Goal: Task Accomplishment & Management: Manage account settings

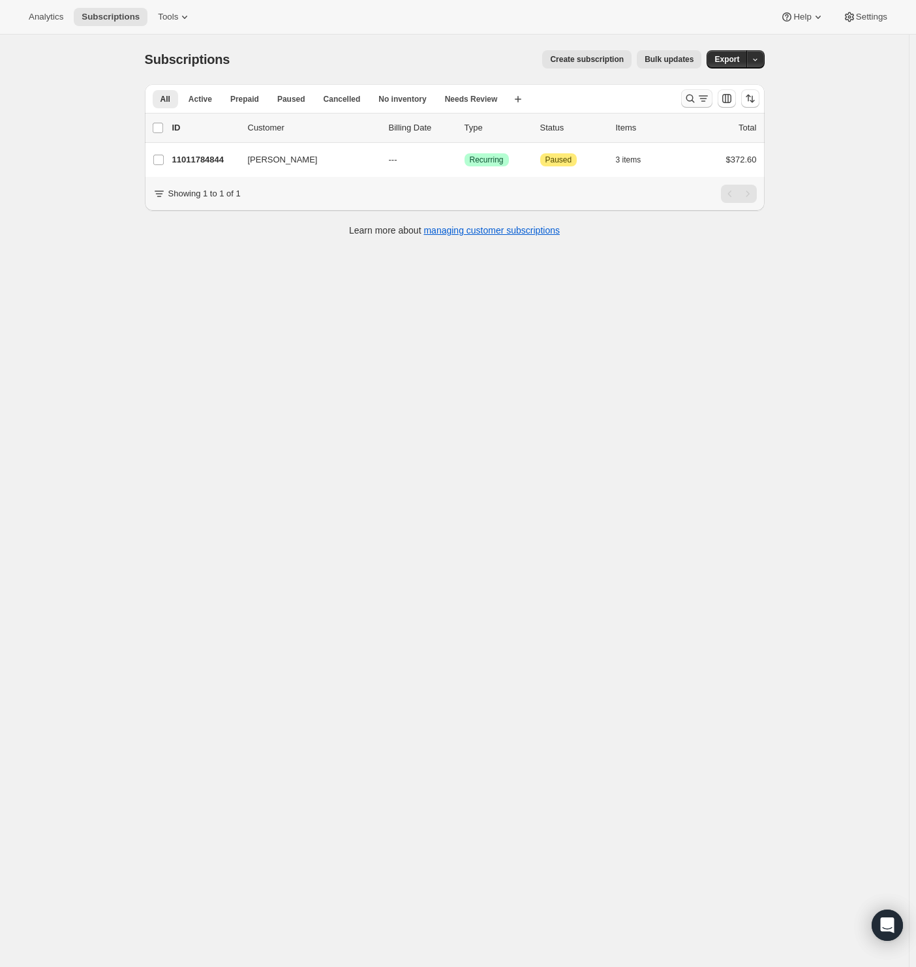
click at [696, 100] on icon "Search and filter results" at bounding box center [690, 98] width 13 height 13
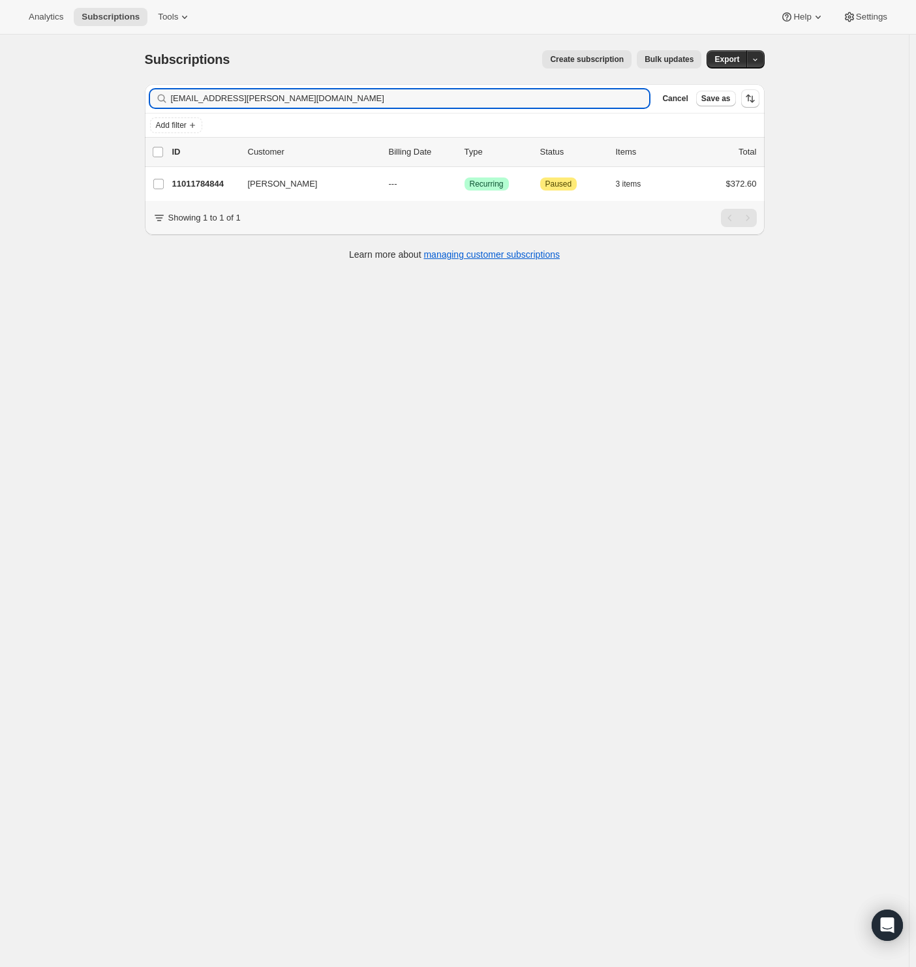
drag, startPoint x: 299, startPoint y: 96, endPoint x: 70, endPoint y: 108, distance: 228.7
click at [70, 108] on div "Subscriptions. This page is ready Subscriptions Create subscription Bulk update…" at bounding box center [454, 518] width 909 height 967
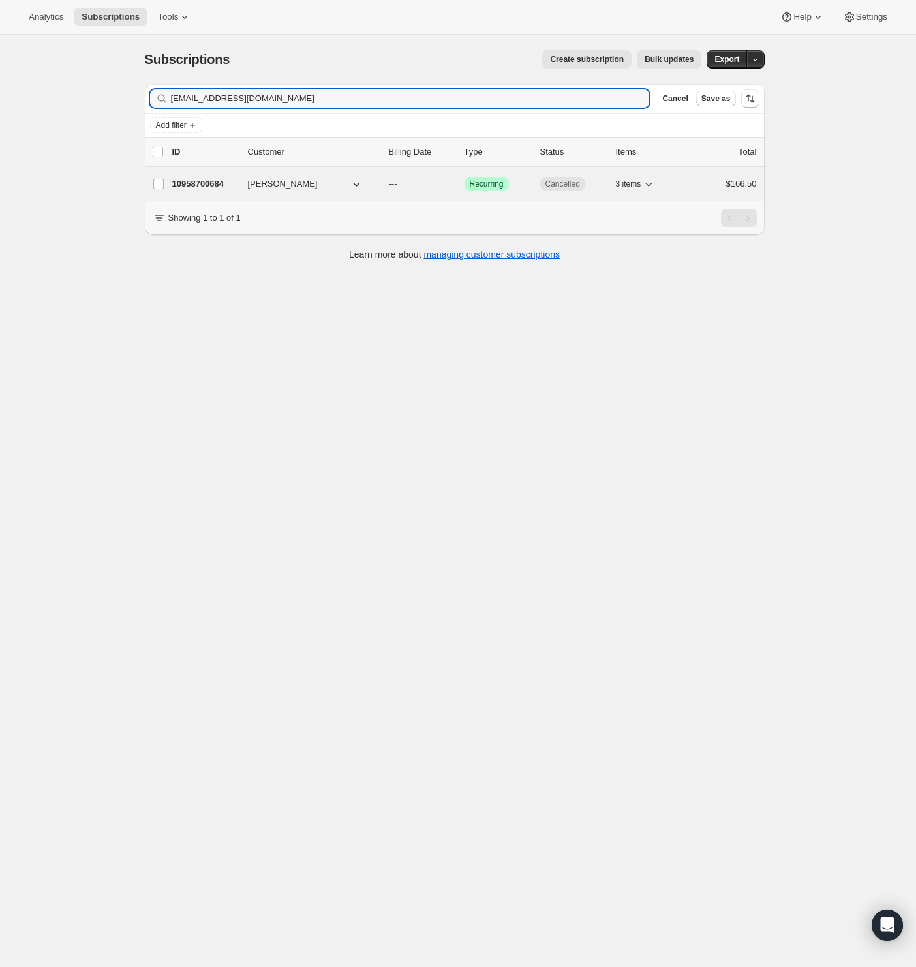
type input "[EMAIL_ADDRESS][DOMAIN_NAME]"
click at [206, 181] on p "10958700684" at bounding box center [204, 184] width 65 height 13
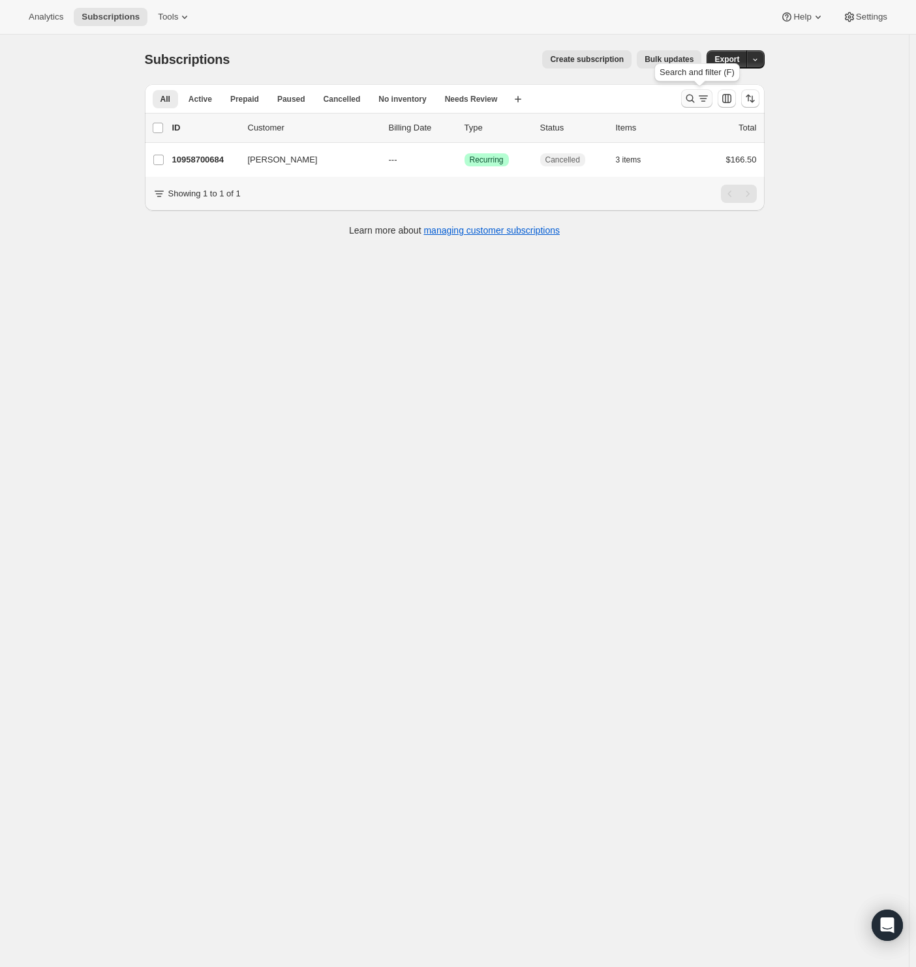
click at [703, 97] on icon "Search and filter results" at bounding box center [703, 98] width 13 height 13
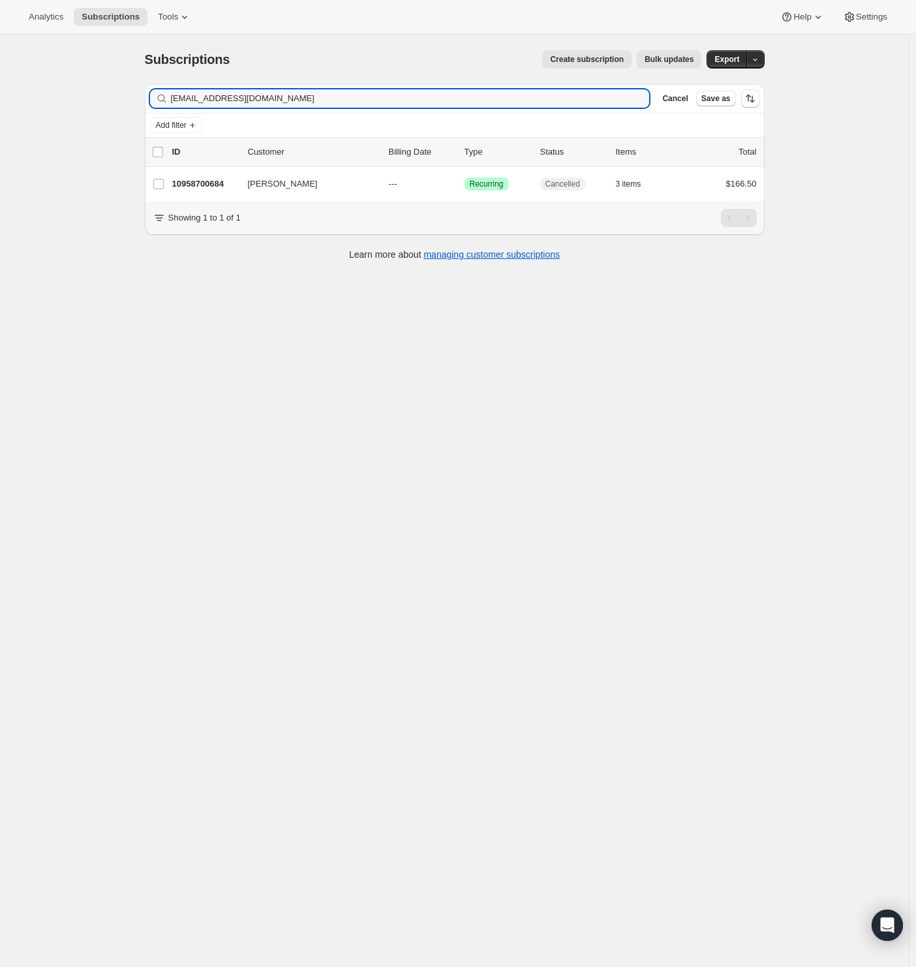
drag, startPoint x: 294, startPoint y: 97, endPoint x: 63, endPoint y: 110, distance: 230.7
click at [63, 110] on div "Subscriptions. This page is ready Subscriptions Create subscription Bulk update…" at bounding box center [454, 518] width 909 height 967
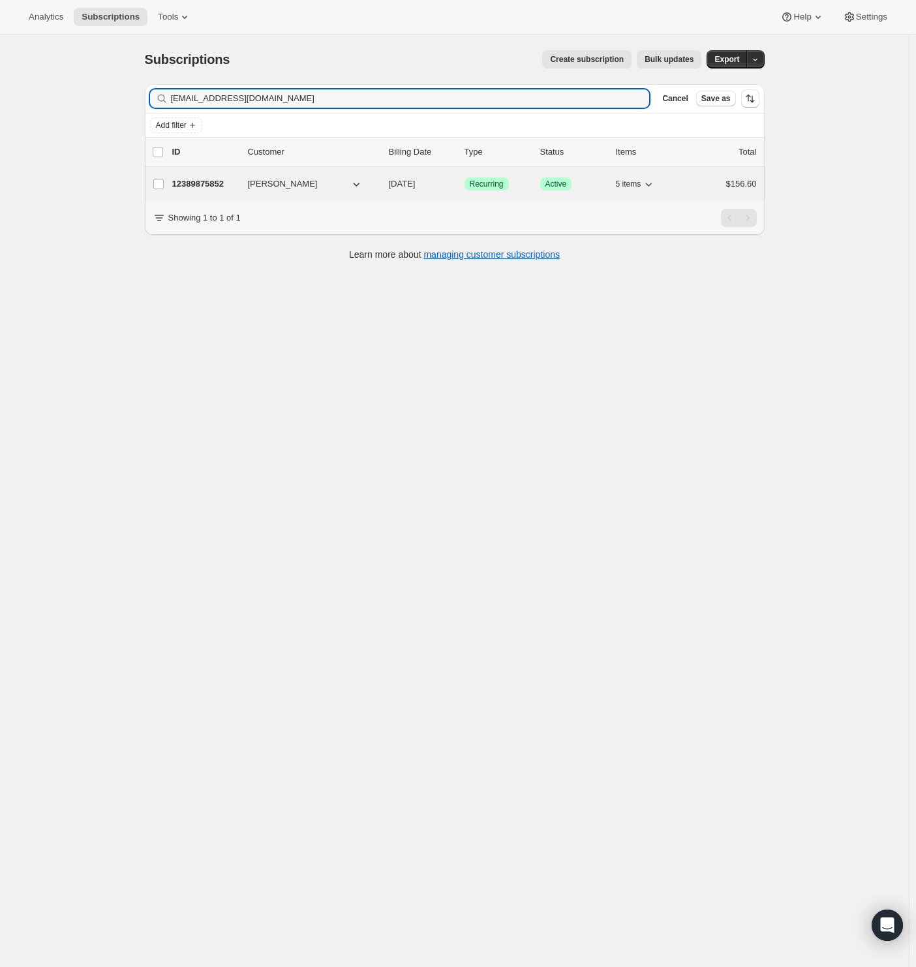
type input "[EMAIL_ADDRESS][DOMAIN_NAME]"
click at [208, 182] on p "12389875852" at bounding box center [204, 184] width 65 height 13
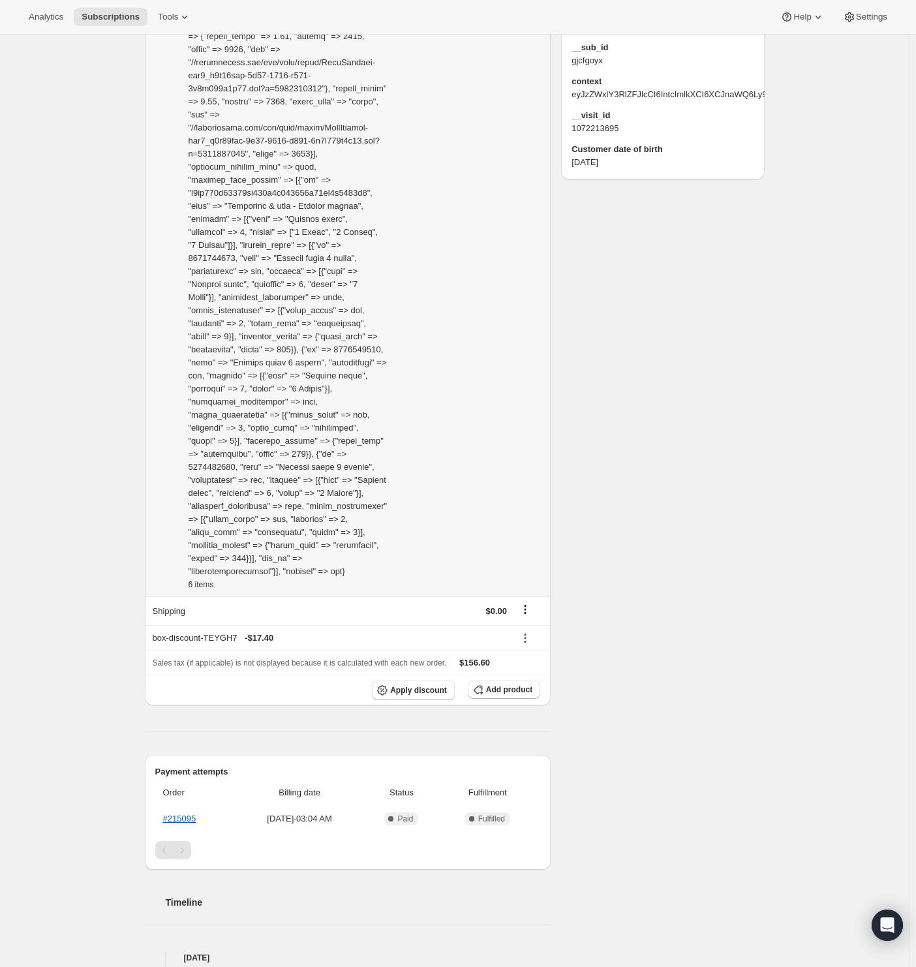
scroll to position [1046, 0]
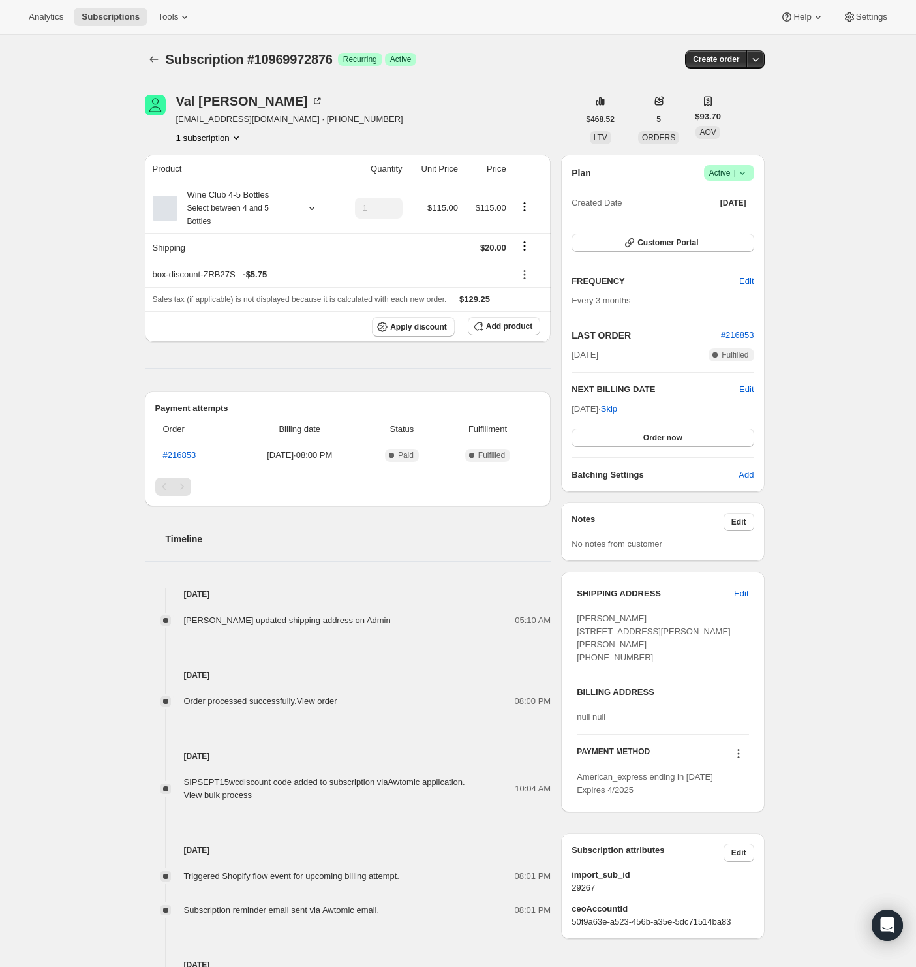
click at [88, 329] on div "Subscription #10969972876. This page is ready Subscription #10969972876 Success…" at bounding box center [454, 563] width 909 height 1056
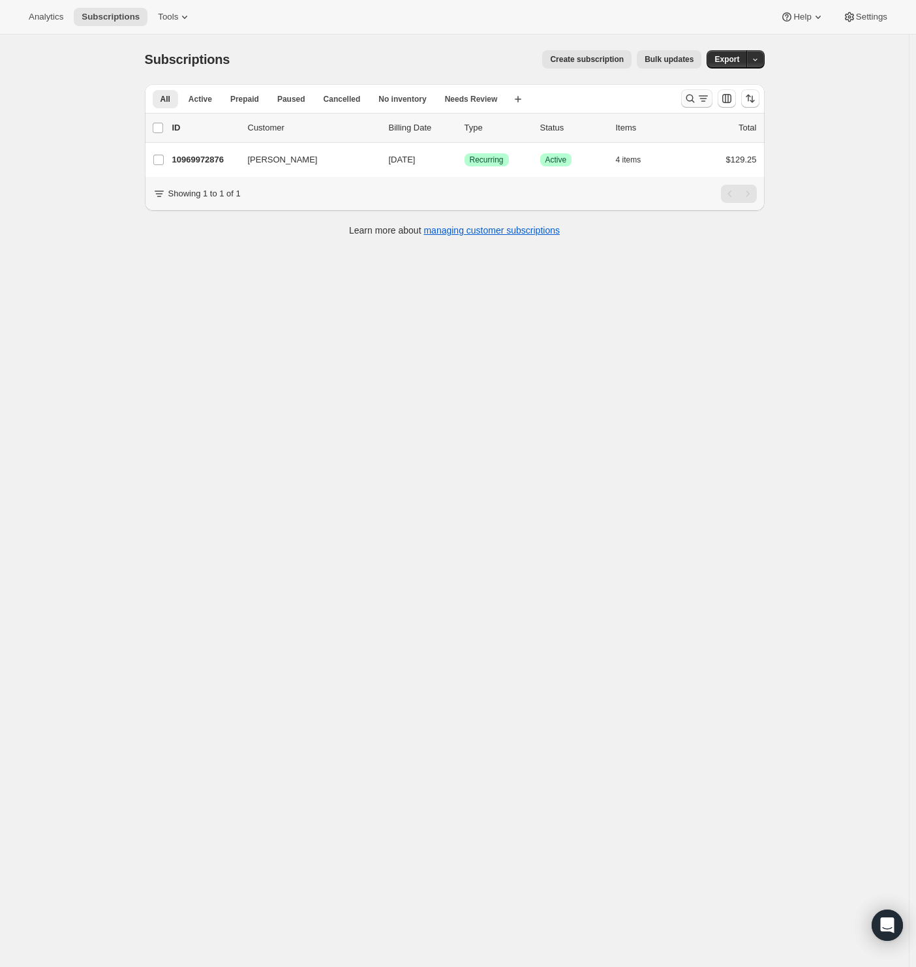
click at [694, 99] on icon "Search and filter results" at bounding box center [690, 98] width 13 height 13
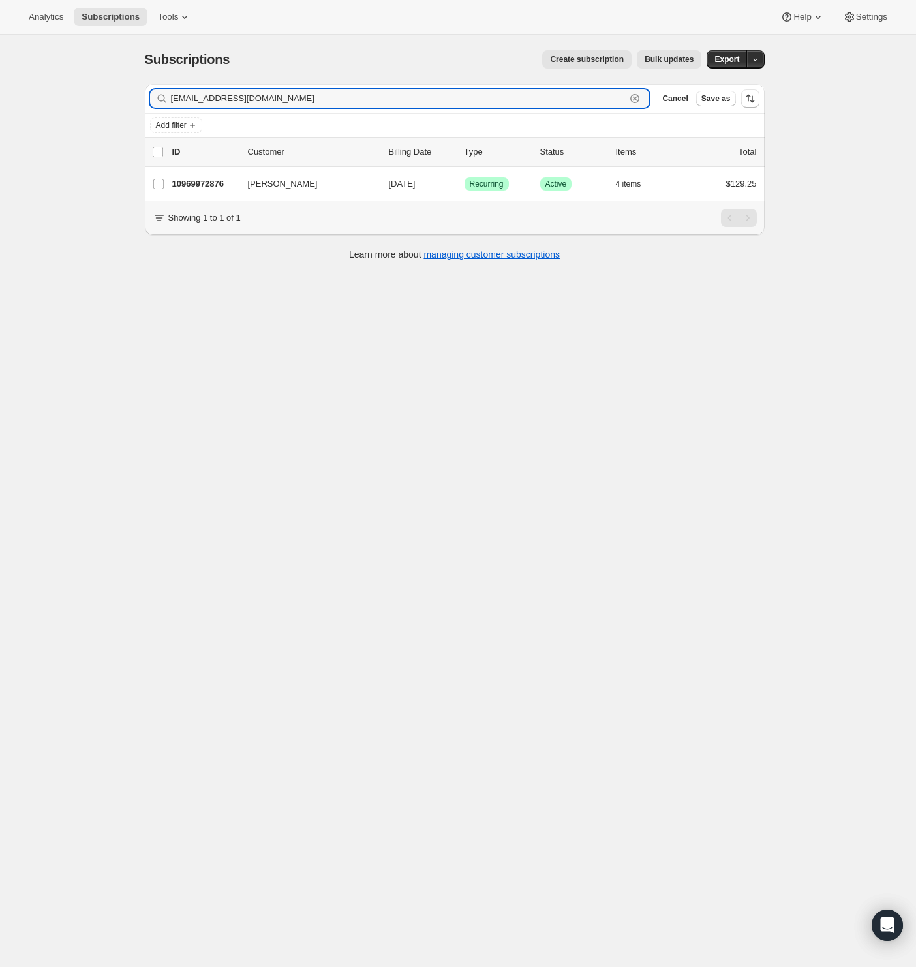
drag, startPoint x: 248, startPoint y: 97, endPoint x: -22, endPoint y: 100, distance: 269.6
click at [0, 100] on html "Analytics Subscriptions Tools Help Settings Skip to content Subscriptions. This…" at bounding box center [458, 483] width 916 height 967
paste input "juliemclaughlin1019@gmail"
type input "[EMAIL_ADDRESS][DOMAIN_NAME]"
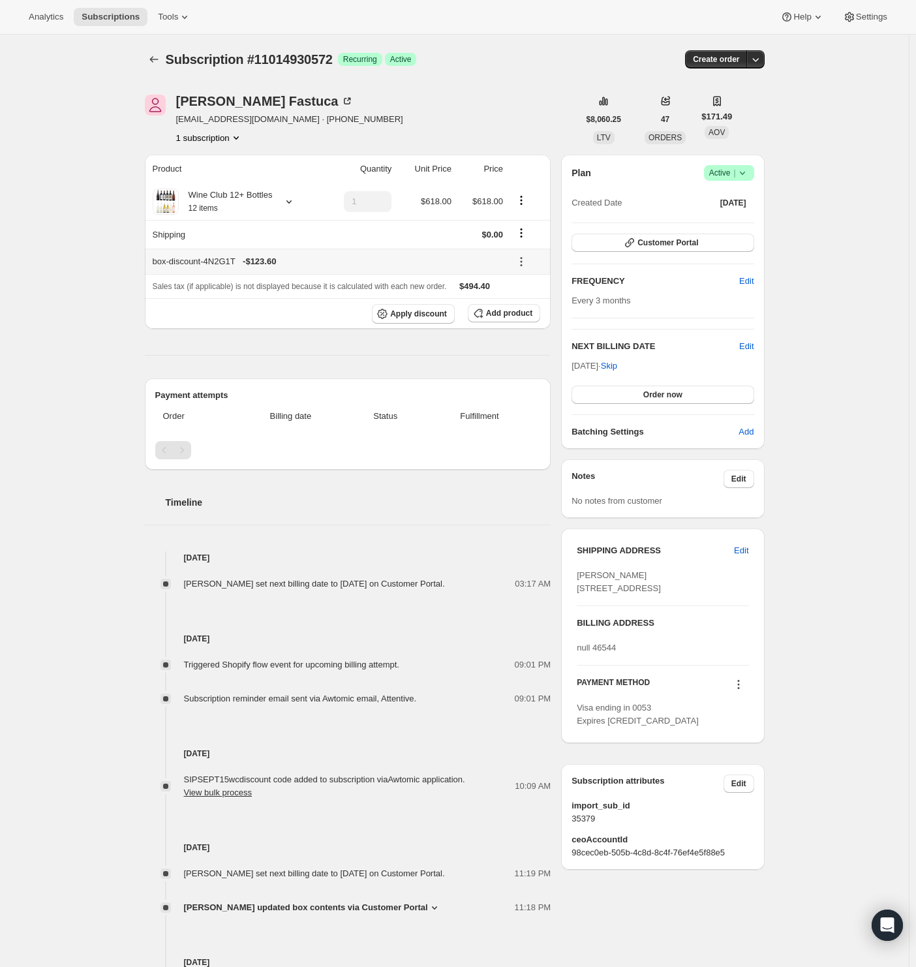
drag, startPoint x: 313, startPoint y: 268, endPoint x: 296, endPoint y: 258, distance: 19.0
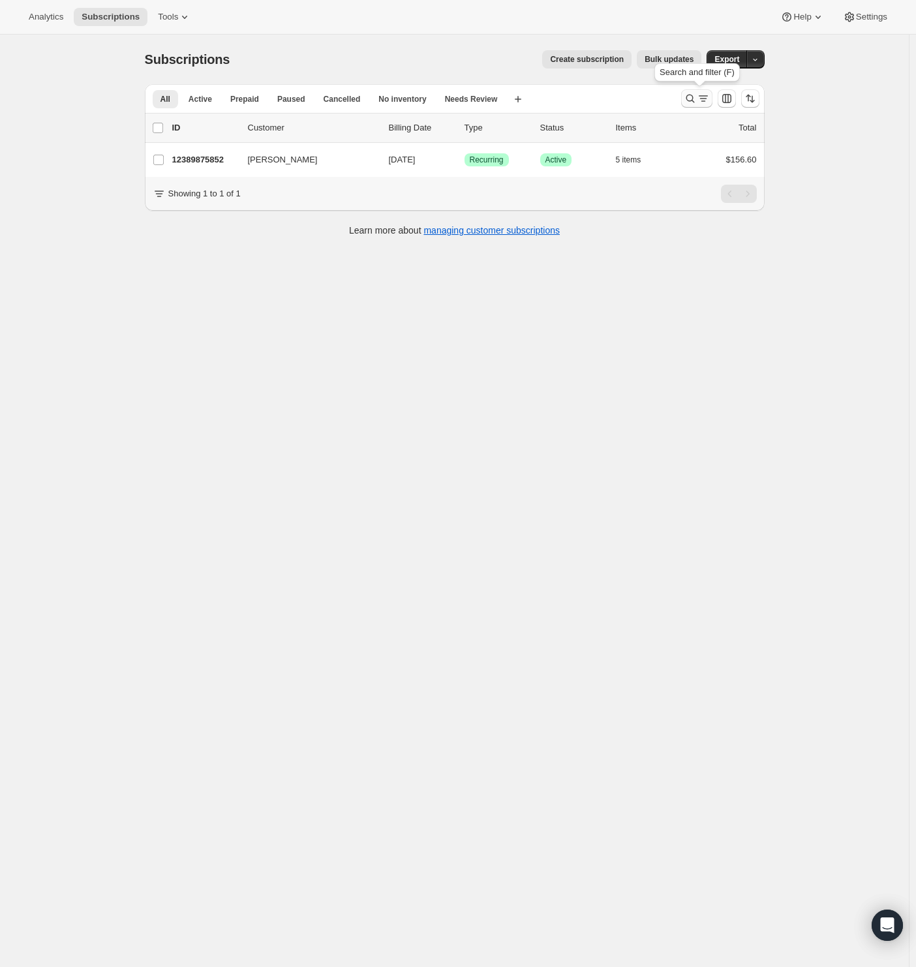
click at [690, 103] on icon "Search and filter results" at bounding box center [690, 98] width 13 height 13
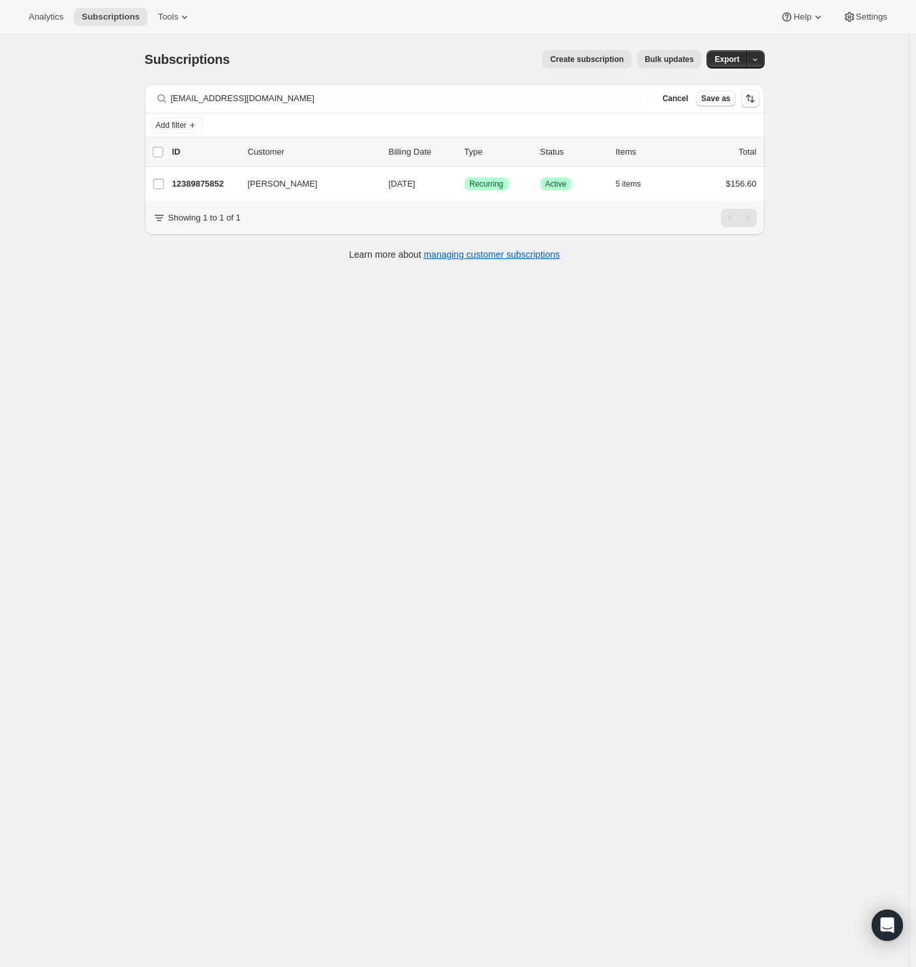
drag, startPoint x: 320, startPoint y: 460, endPoint x: 319, endPoint y: 453, distance: 7.3
click at [321, 459] on div "Subscriptions. This page is ready Subscriptions Create subscription Bulk update…" at bounding box center [454, 518] width 909 height 967
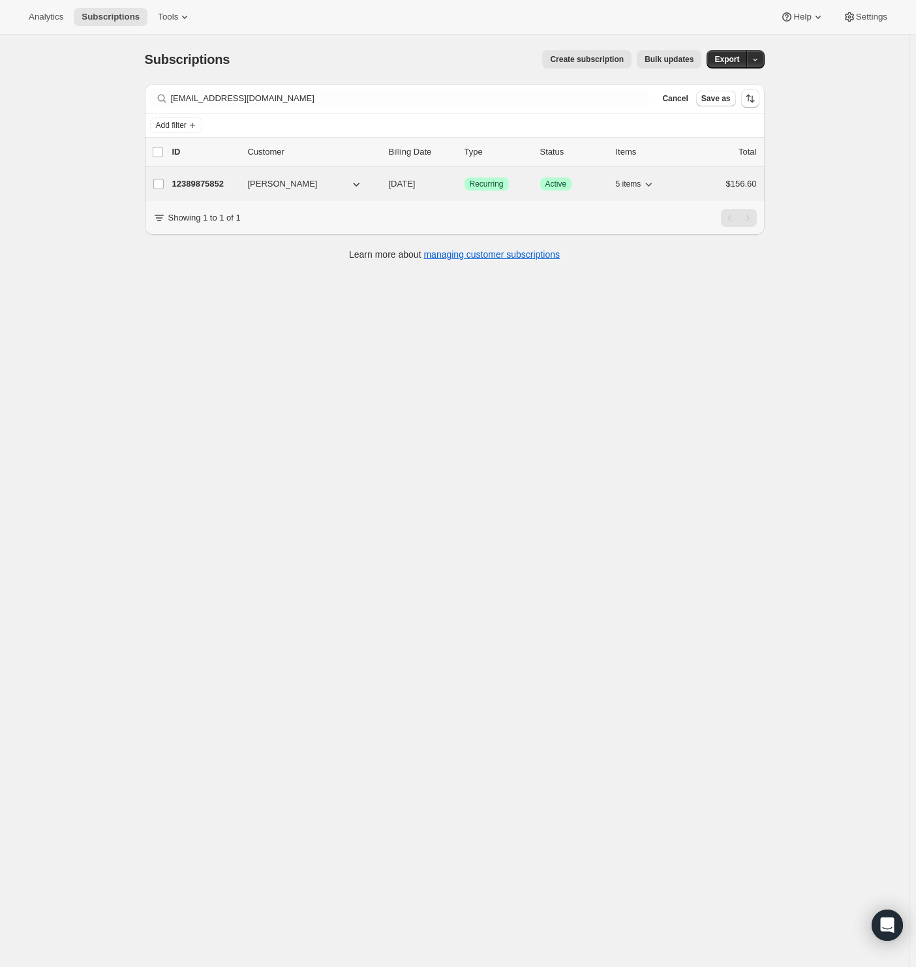
click at [199, 176] on div "12389875852 Julie MCLAUGHLIN 11/20/2025 Success Recurring Success Active 5 item…" at bounding box center [464, 184] width 585 height 18
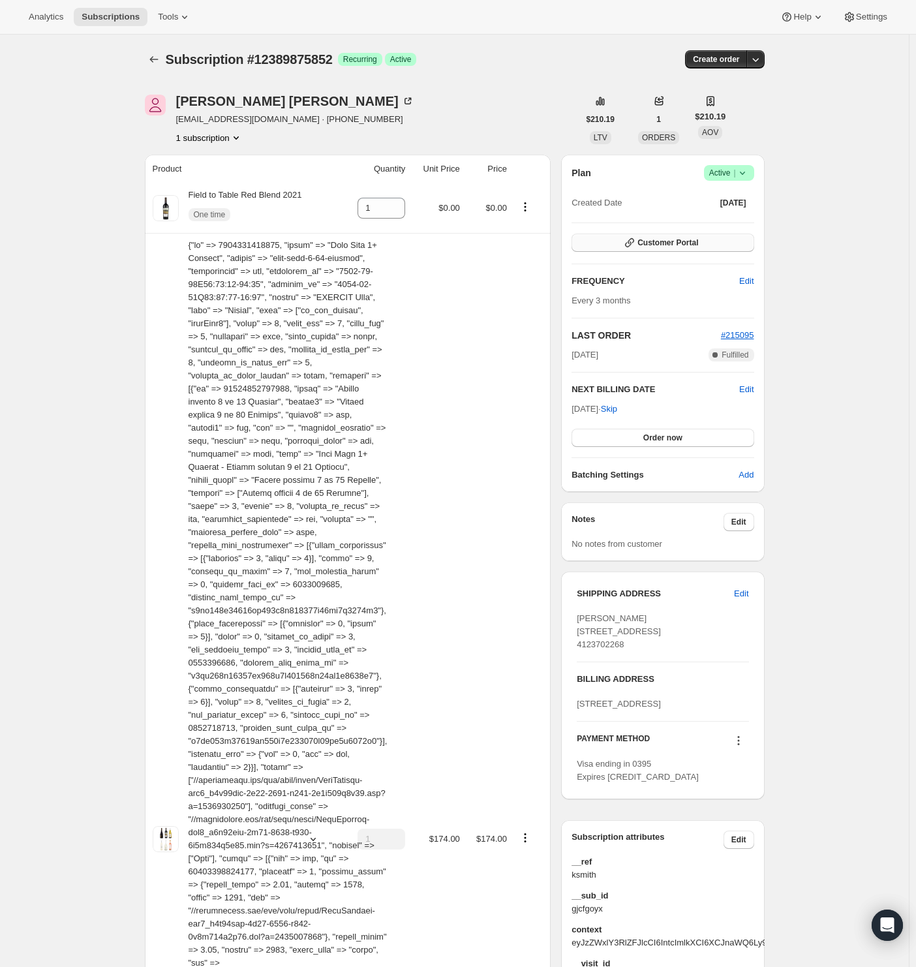
click at [647, 246] on span "Customer Portal" at bounding box center [668, 243] width 61 height 10
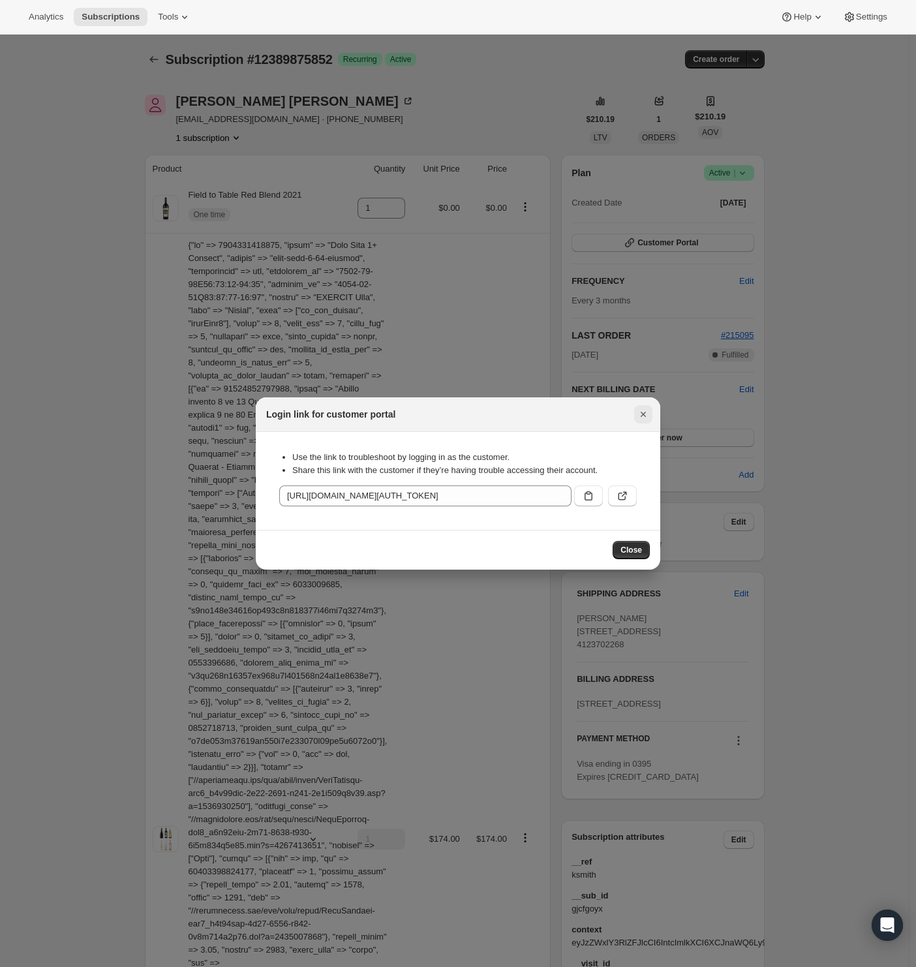
click at [642, 413] on icon "Close" at bounding box center [643, 414] width 5 height 5
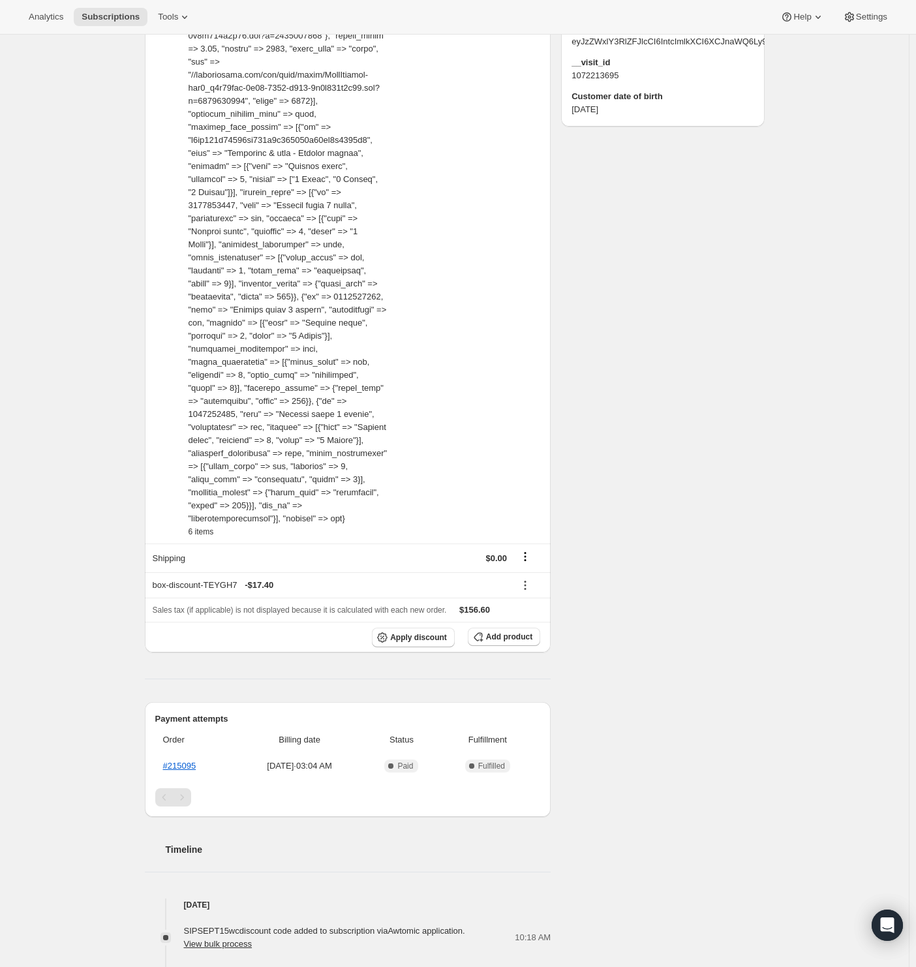
scroll to position [914, 0]
